Goal: Book appointment/travel/reservation

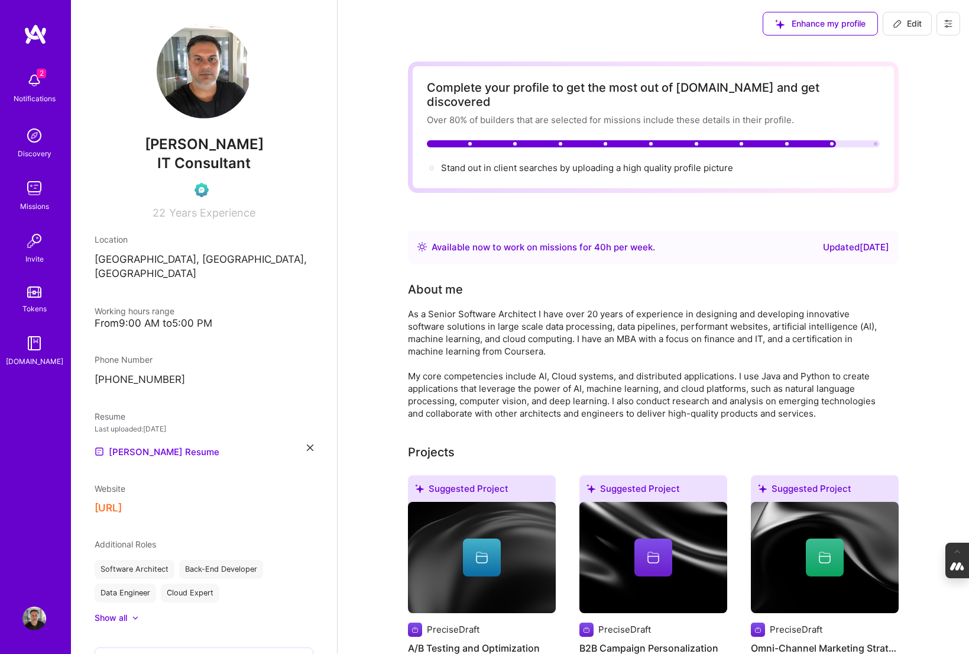
click at [946, 22] on icon at bounding box center [948, 23] width 9 height 9
click at [911, 111] on button "Log Out" at bounding box center [916, 111] width 89 height 30
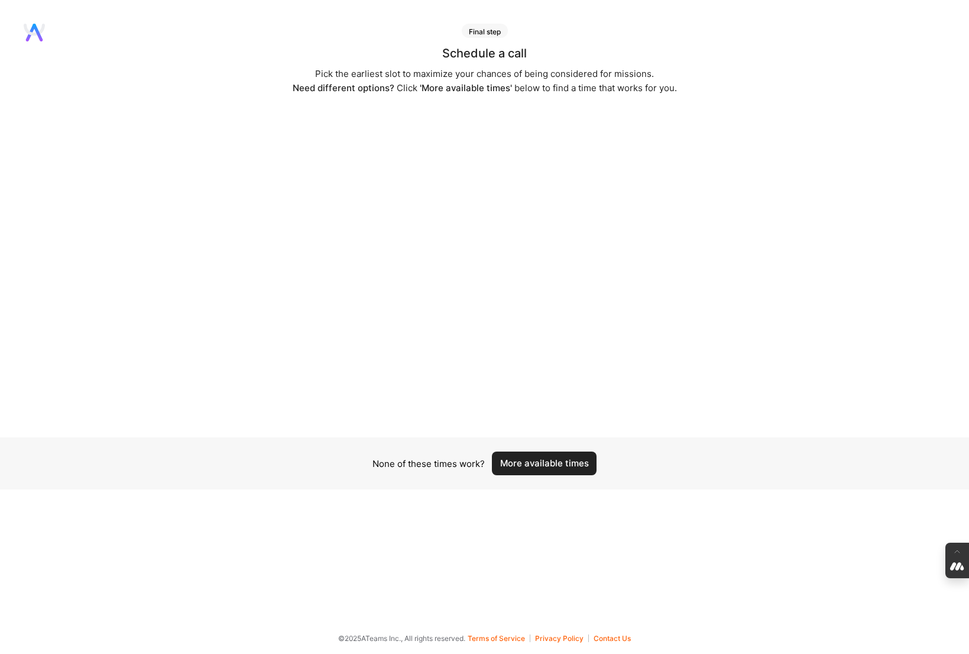
click at [562, 458] on button "More available times" at bounding box center [544, 463] width 105 height 24
click at [560, 469] on button "More available times" at bounding box center [544, 470] width 105 height 24
click at [560, 469] on button "More available times" at bounding box center [544, 463] width 105 height 24
click at [564, 471] on button "More available times" at bounding box center [544, 470] width 105 height 24
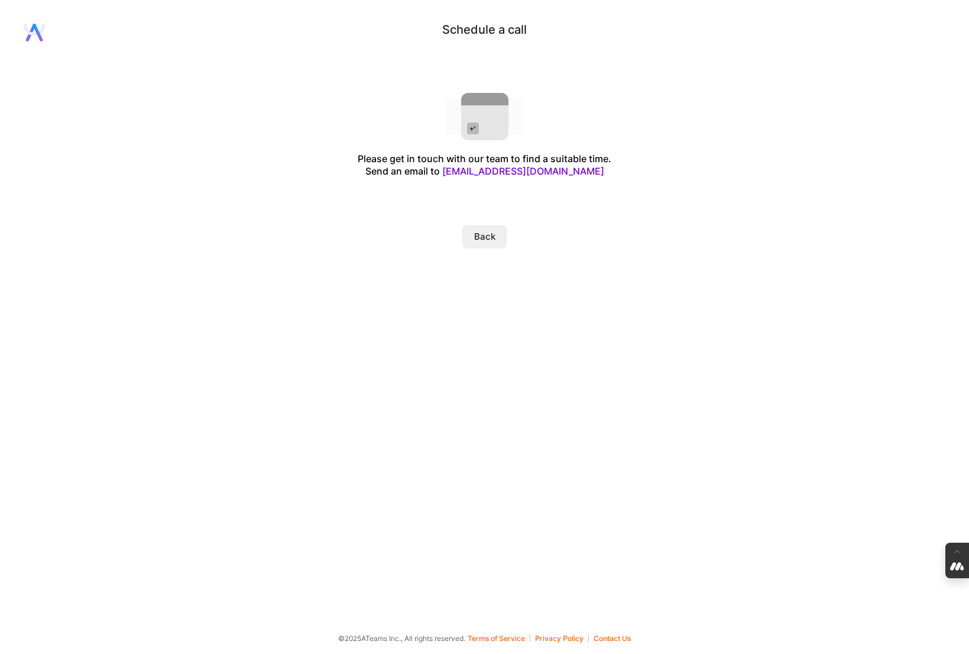
click at [481, 238] on button "Back" at bounding box center [485, 237] width 44 height 24
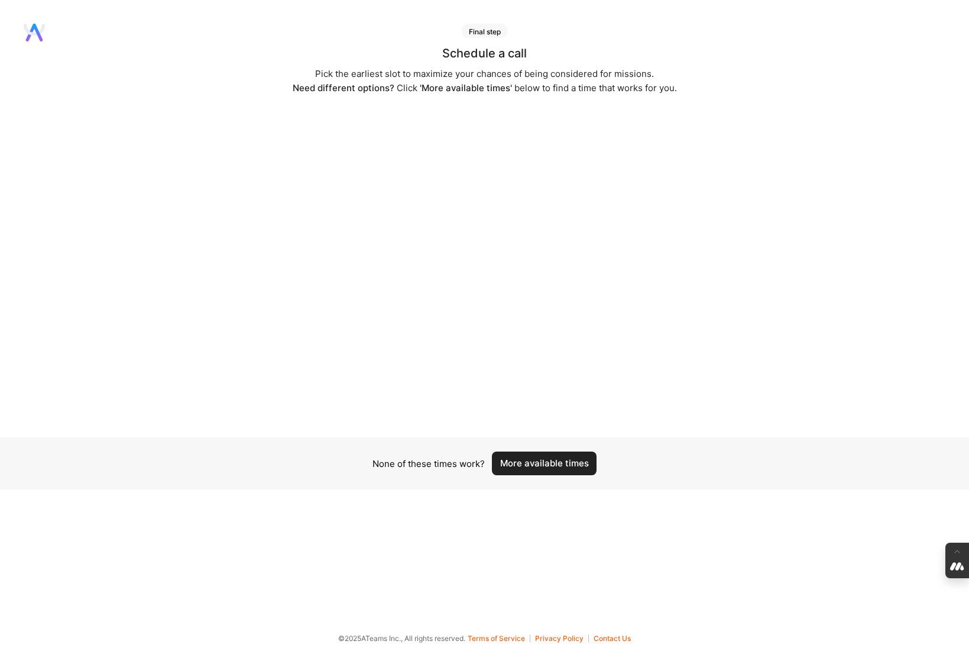
click at [548, 461] on button "More available times" at bounding box center [544, 463] width 105 height 24
click at [548, 461] on button "More available times" at bounding box center [544, 470] width 105 height 24
click at [548, 461] on button "More available times" at bounding box center [544, 463] width 105 height 24
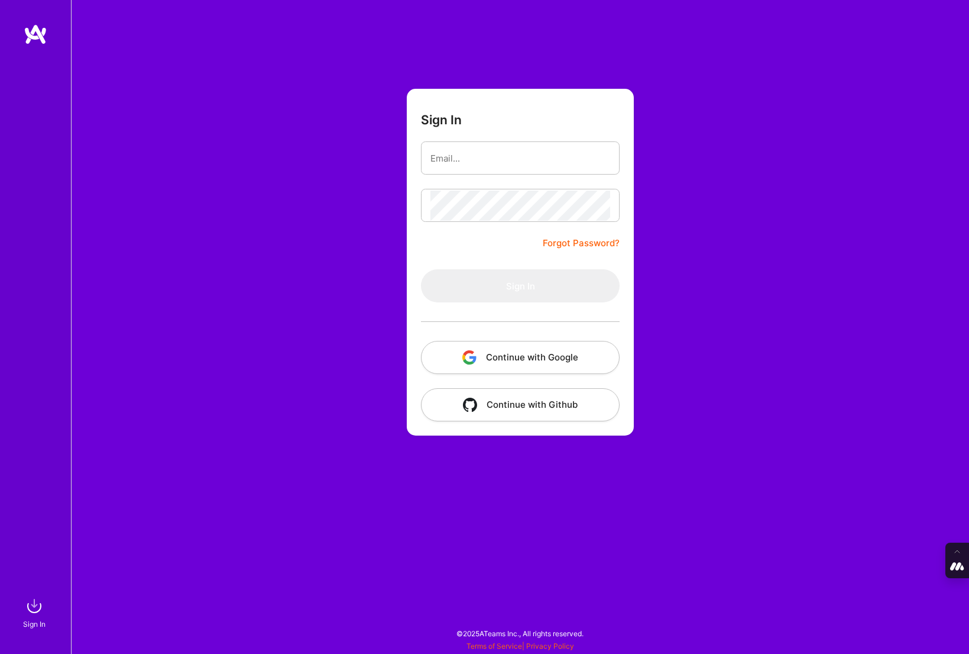
click at [517, 348] on button "Continue with Google" at bounding box center [520, 357] width 199 height 33
